Goal: Check status: Check status

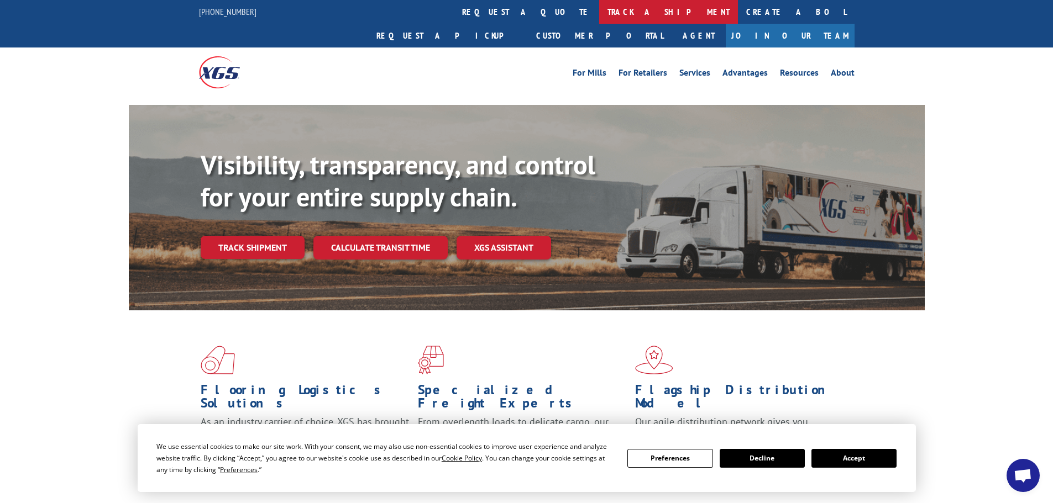
click at [599, 8] on link "track a shipment" at bounding box center [668, 12] width 139 height 24
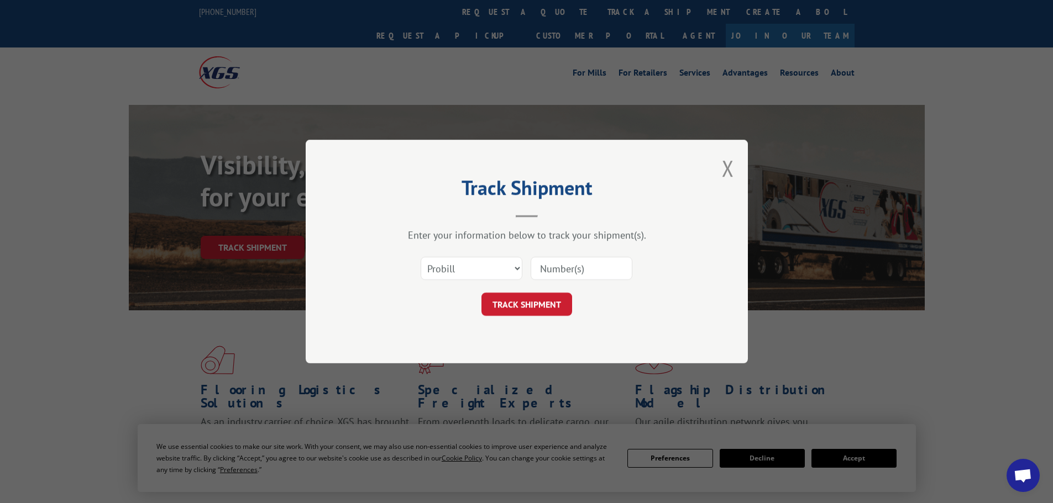
click at [577, 269] on input at bounding box center [582, 268] width 102 height 23
paste input "17615389"
type input "17615389"
click at [523, 304] on button "TRACK SHIPMENT" at bounding box center [526, 304] width 91 height 23
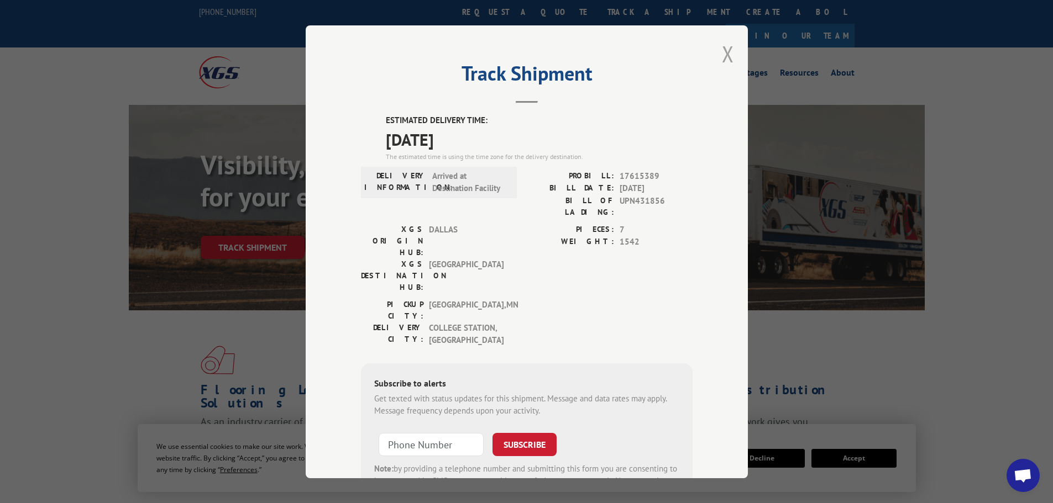
click at [724, 50] on button "Close modal" at bounding box center [728, 53] width 12 height 29
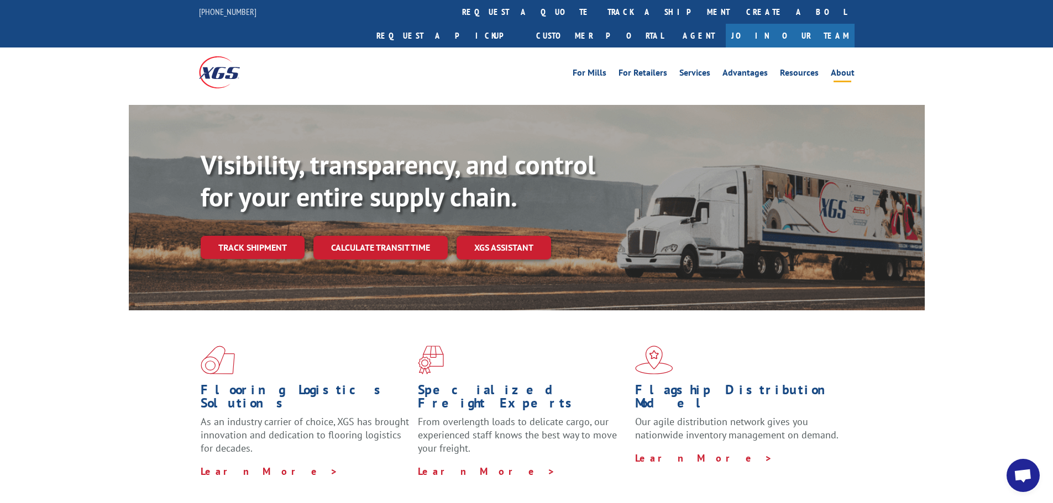
click at [839, 69] on link "About" at bounding box center [843, 75] width 24 height 12
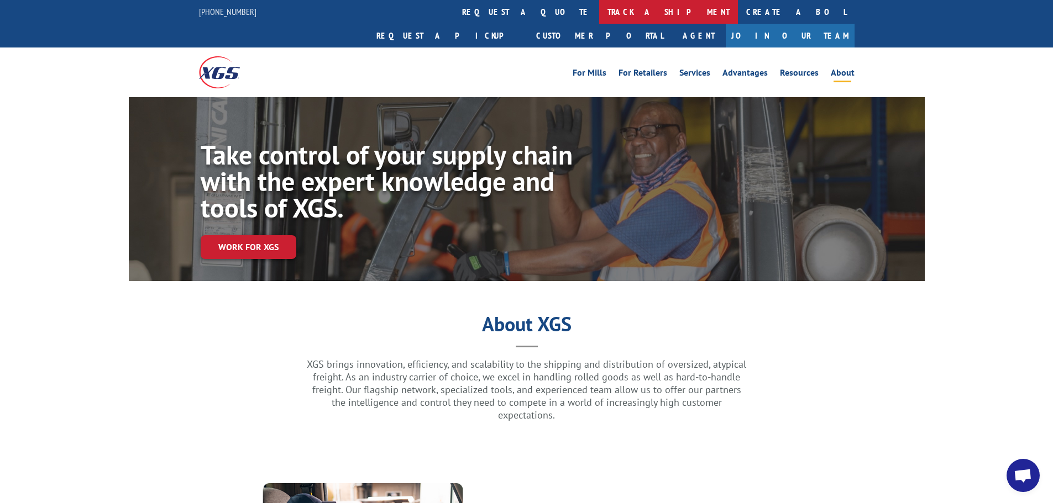
click at [599, 8] on link "track a shipment" at bounding box center [668, 12] width 139 height 24
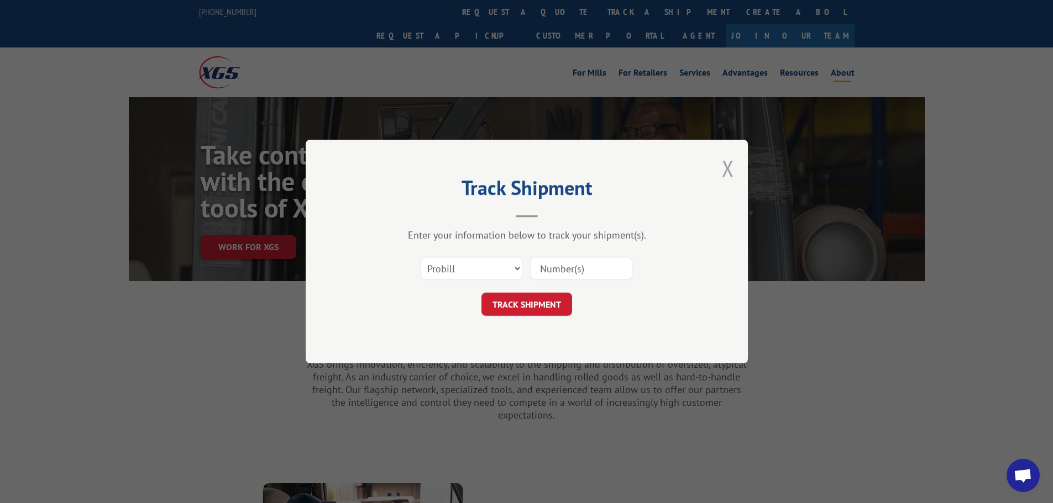
click at [725, 174] on button "Close modal" at bounding box center [728, 168] width 12 height 29
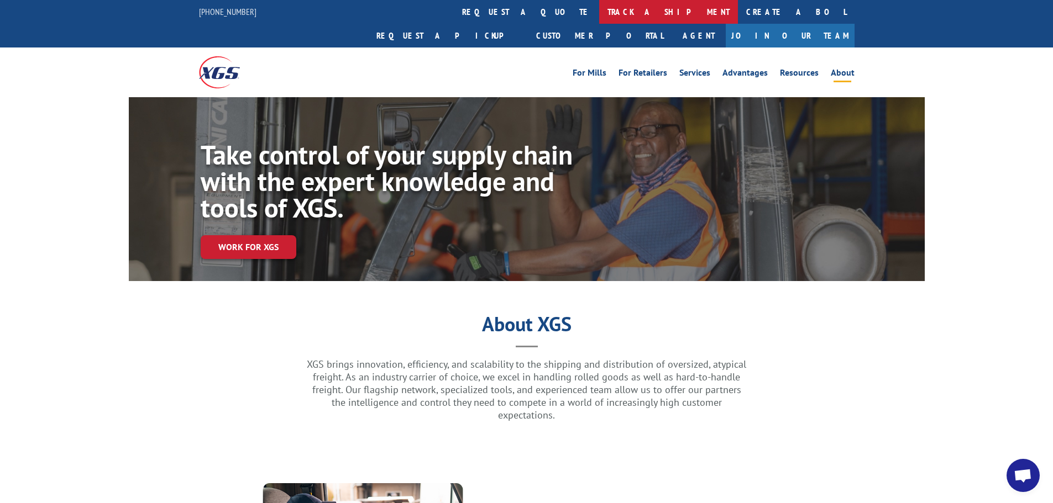
click at [599, 6] on link "track a shipment" at bounding box center [668, 12] width 139 height 24
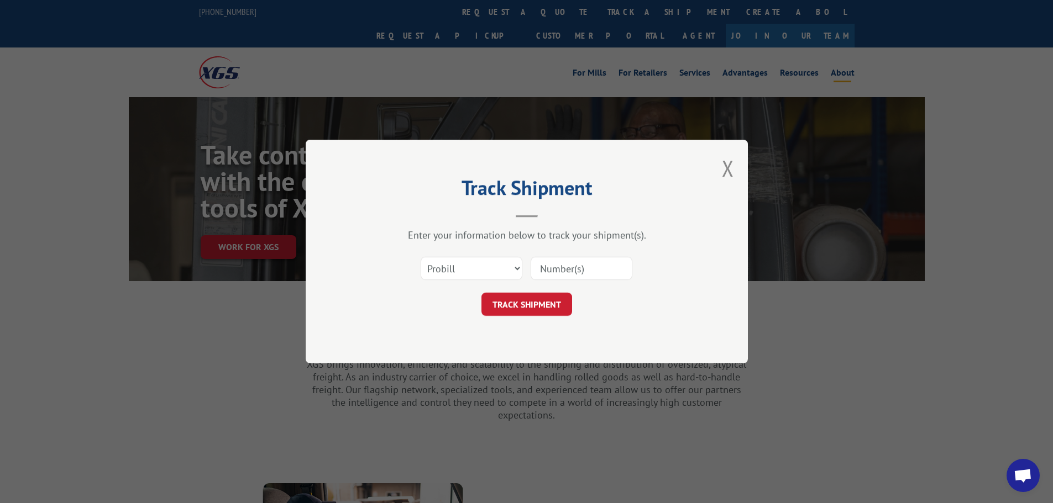
click at [575, 271] on input at bounding box center [582, 268] width 102 height 23
type input "17615389"
click at [513, 302] on button "TRACK SHIPMENT" at bounding box center [526, 304] width 91 height 23
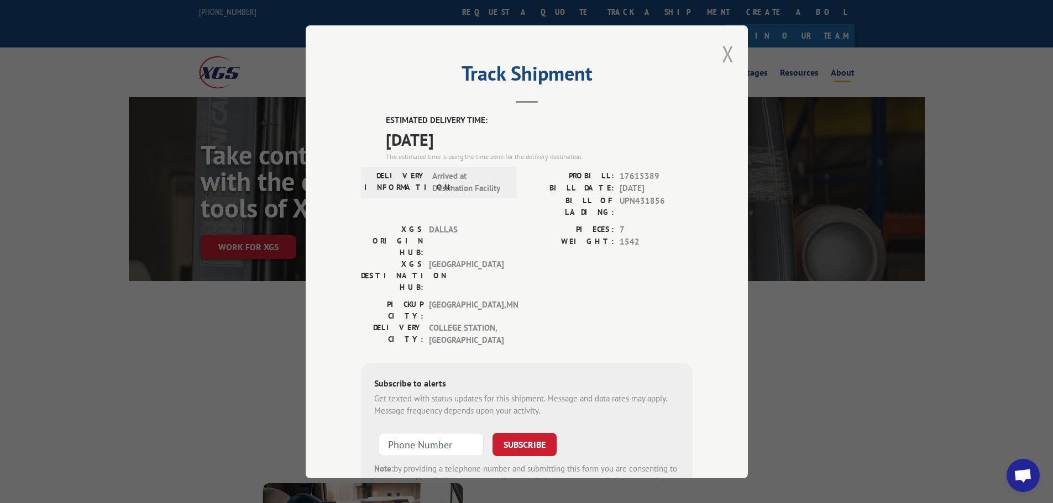
click at [725, 57] on button "Close modal" at bounding box center [728, 53] width 12 height 29
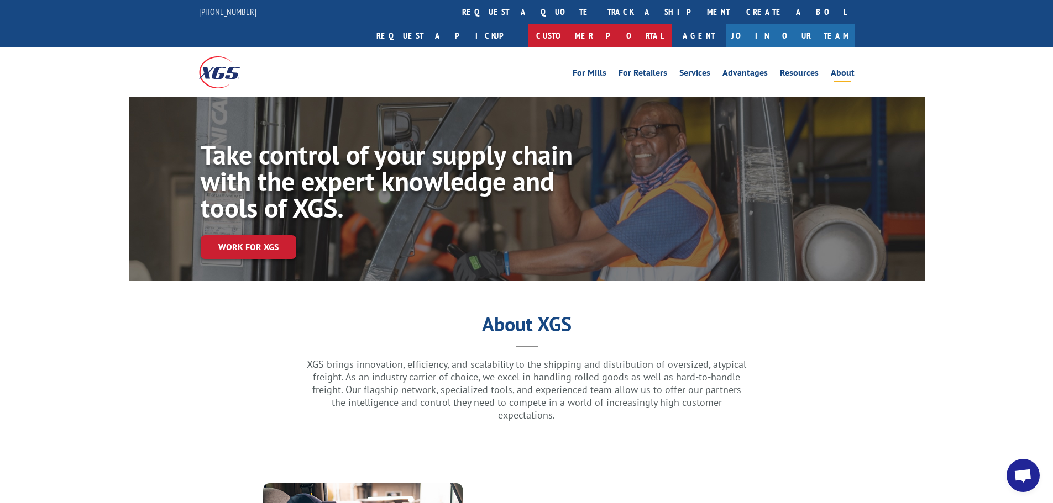
click at [671, 24] on link "Customer Portal" at bounding box center [600, 36] width 144 height 24
